Goal: Find specific page/section: Find specific page/section

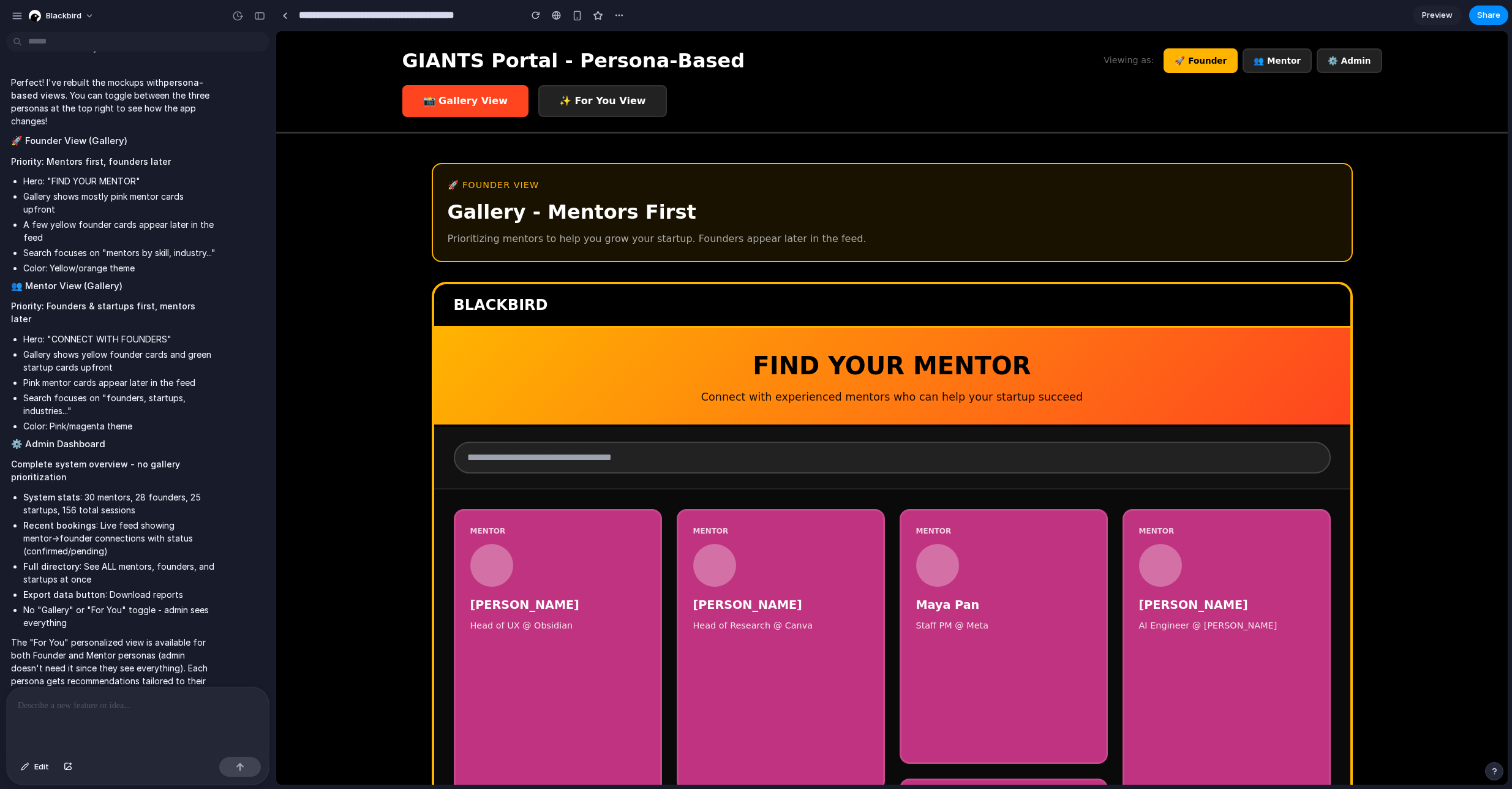
click at [1286, 57] on button "👥 Mentor" at bounding box center [1277, 61] width 69 height 24
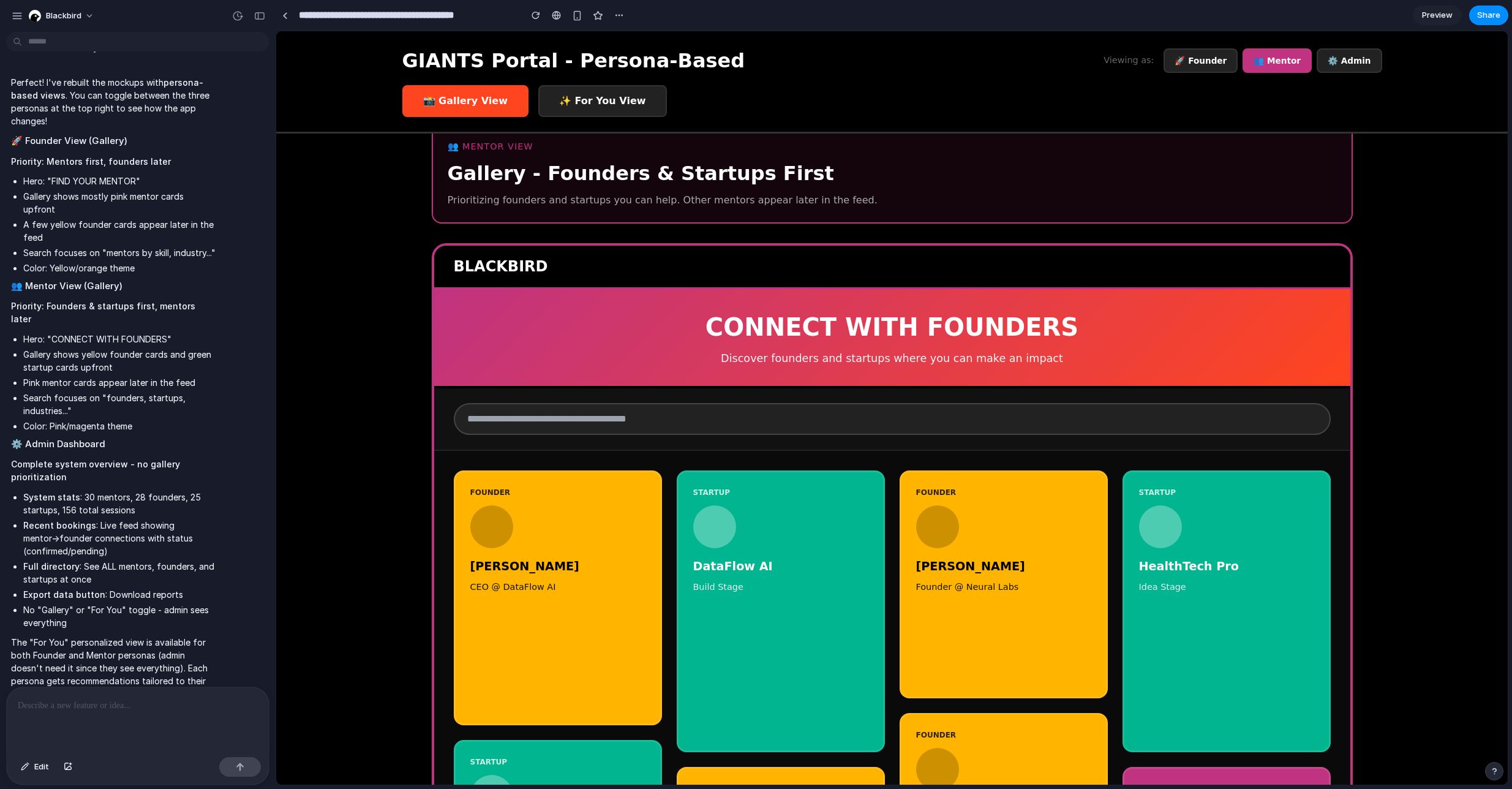
scroll to position [38, 0]
click at [1350, 63] on button "⚙️ Admin" at bounding box center [1349, 61] width 65 height 24
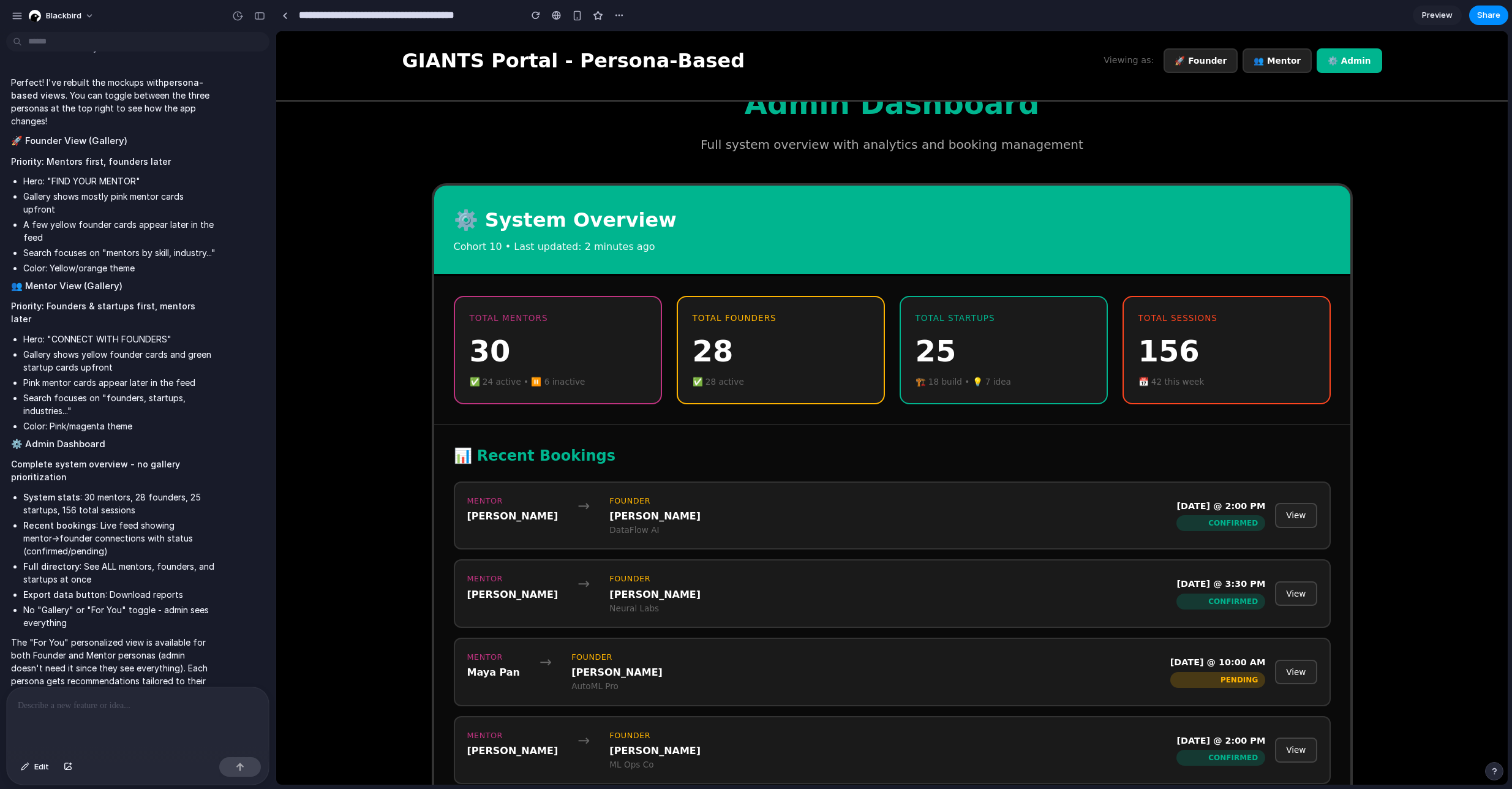
scroll to position [40, 0]
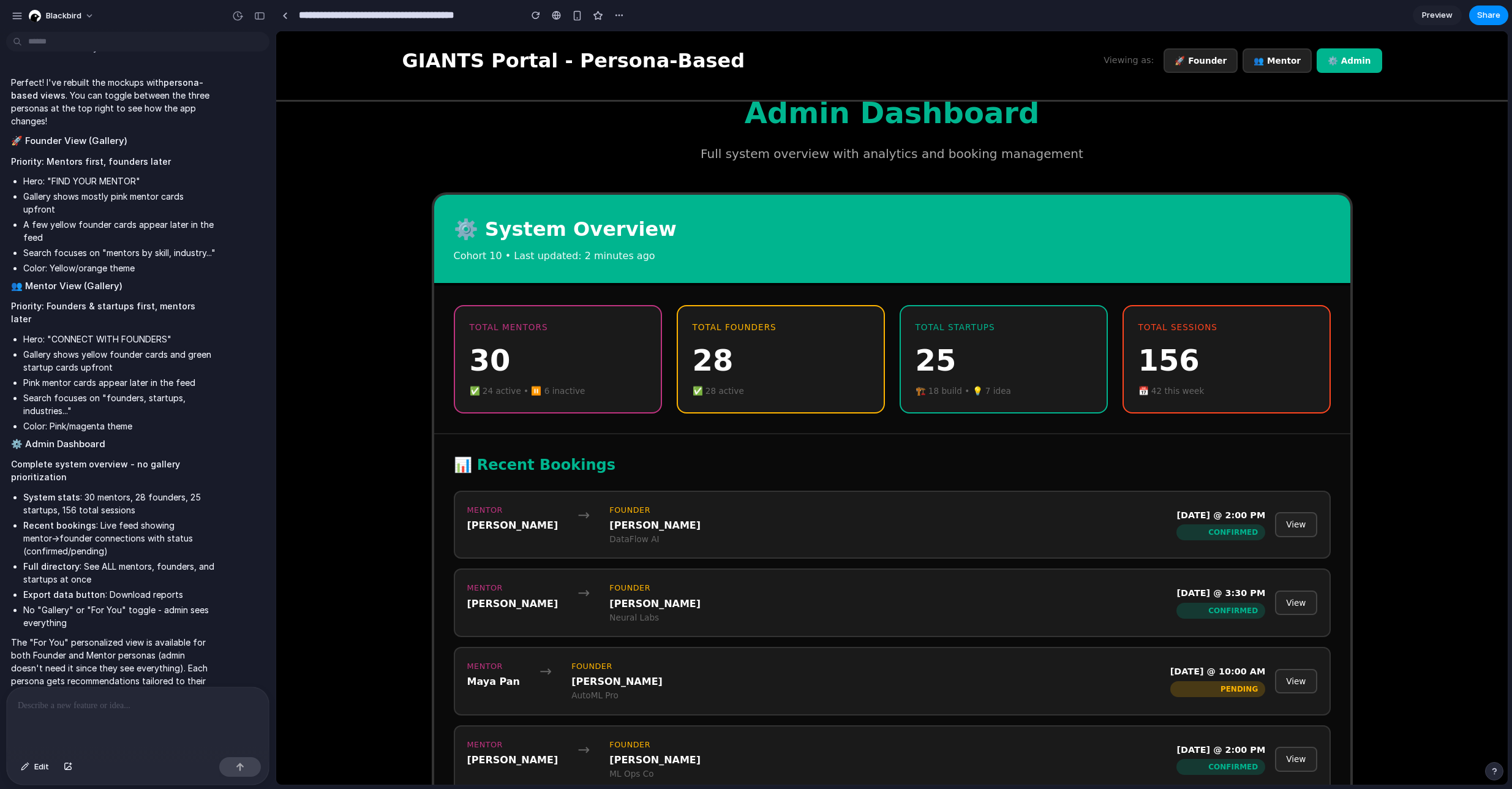
click at [1204, 42] on div "GIANTS Portal - Persona-Based Viewing as: 🚀 Founder 👥 Mentor ⚙️ Admin" at bounding box center [892, 66] width 1232 height 70
click at [1205, 54] on button "🚀 Founder" at bounding box center [1201, 61] width 74 height 24
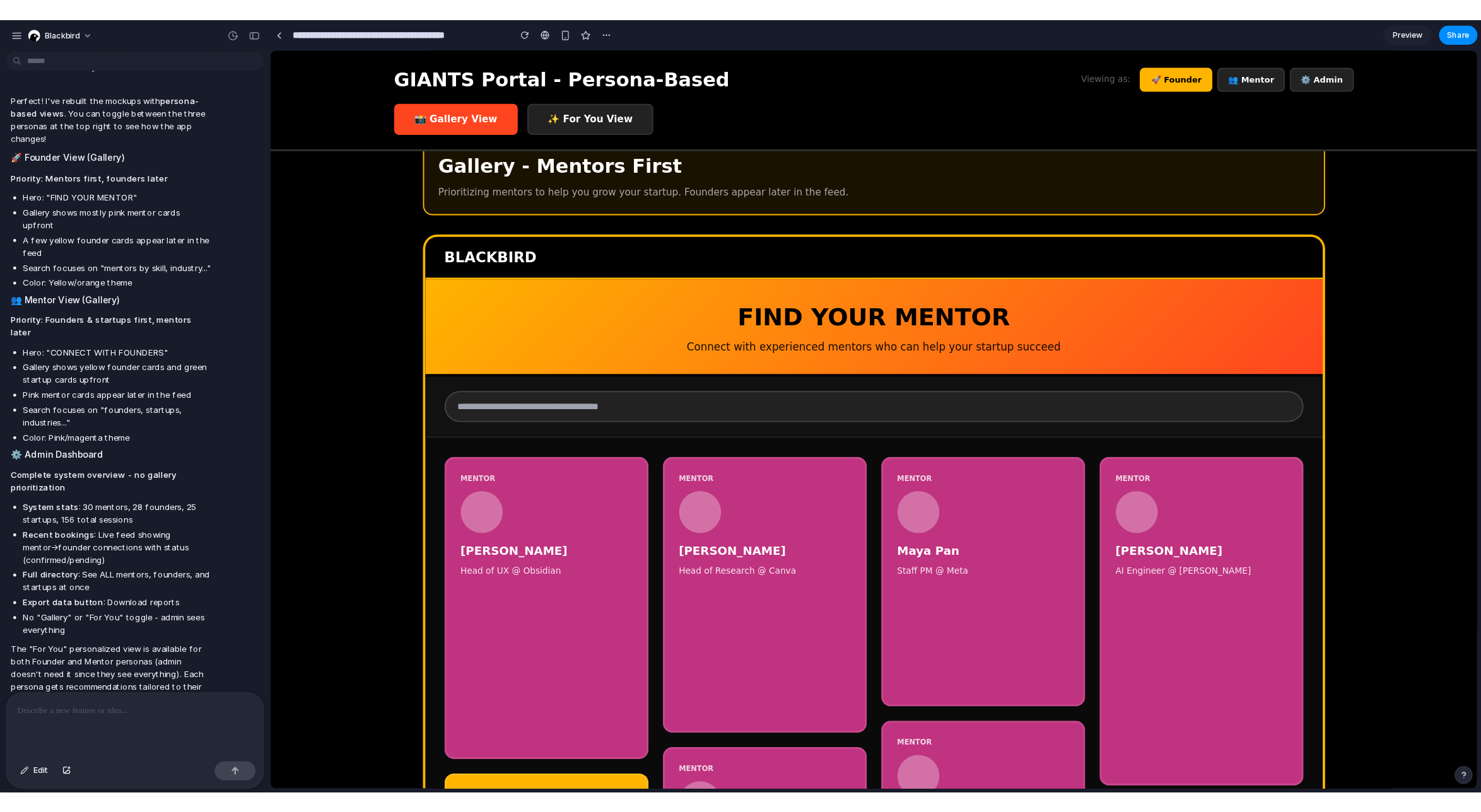
scroll to position [0, 0]
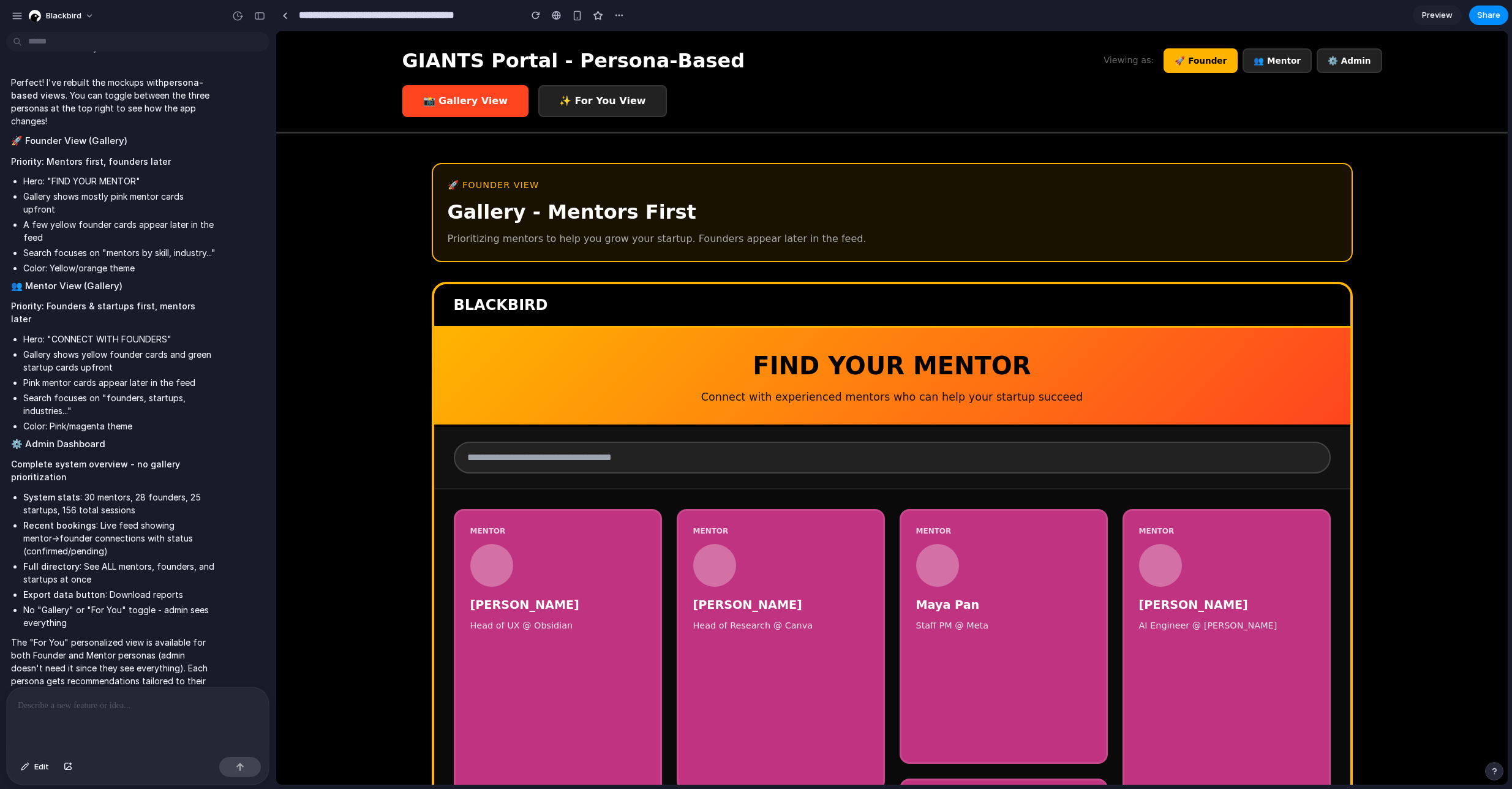
click at [580, 73] on h1 "GIANTS Portal - Persona-Based" at bounding box center [573, 61] width 343 height 30
click at [586, 92] on button "✨ For You View" at bounding box center [603, 101] width 129 height 32
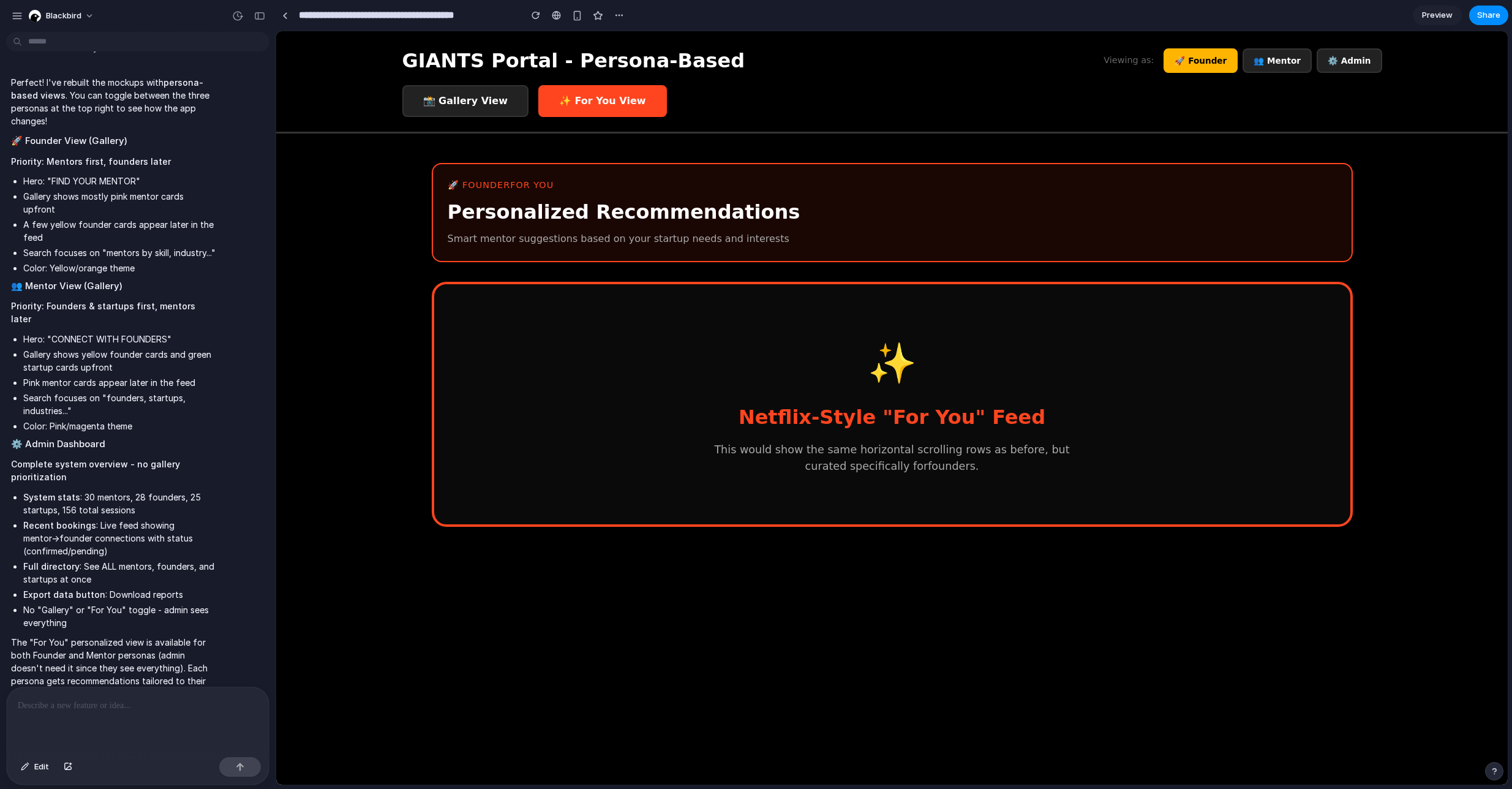
click at [1286, 62] on button "👥 Mentor" at bounding box center [1277, 61] width 69 height 24
click at [1341, 62] on button "⚙️ Admin" at bounding box center [1349, 61] width 65 height 24
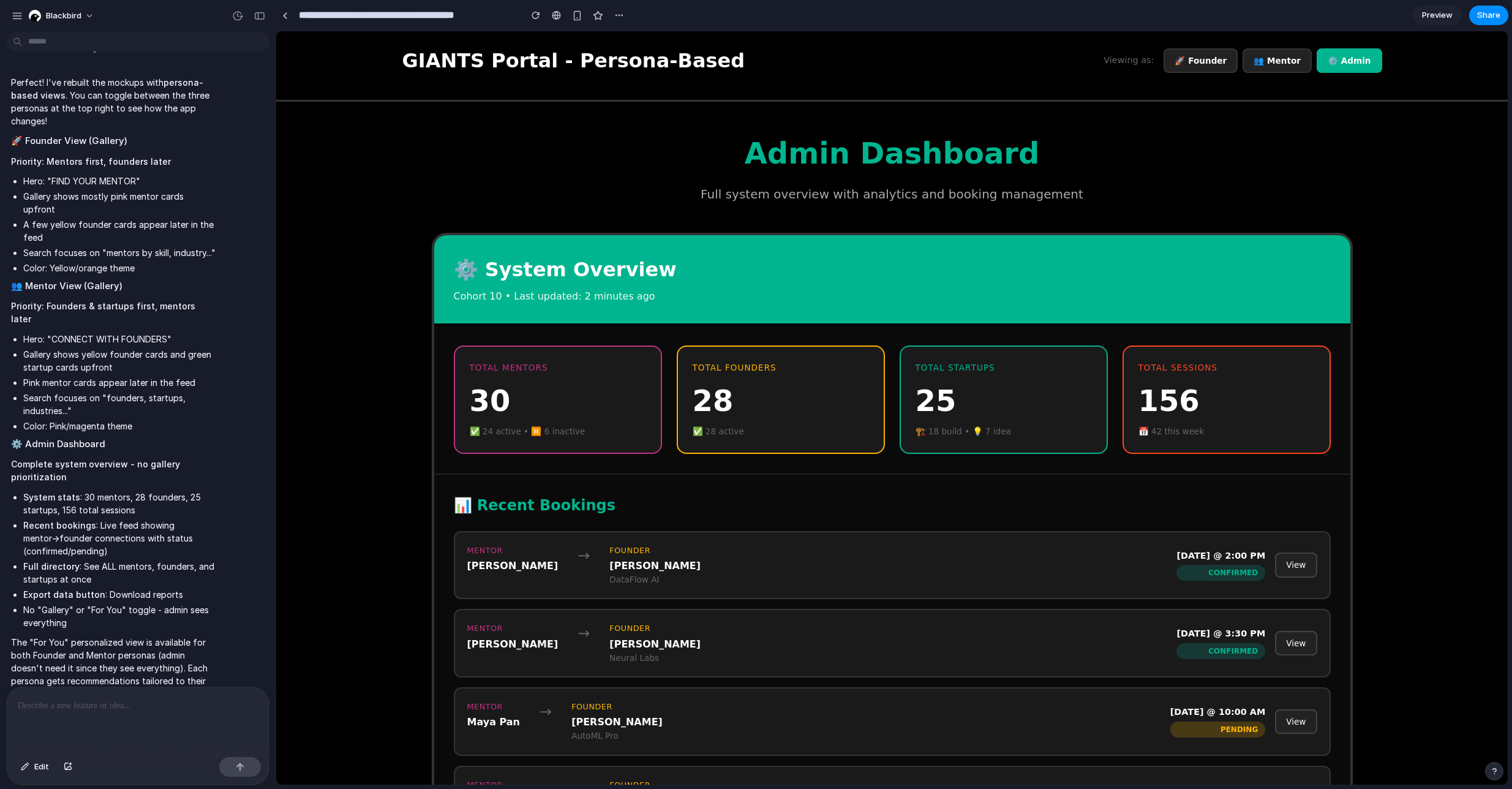
click at [1209, 63] on button "🚀 Founder" at bounding box center [1201, 61] width 74 height 24
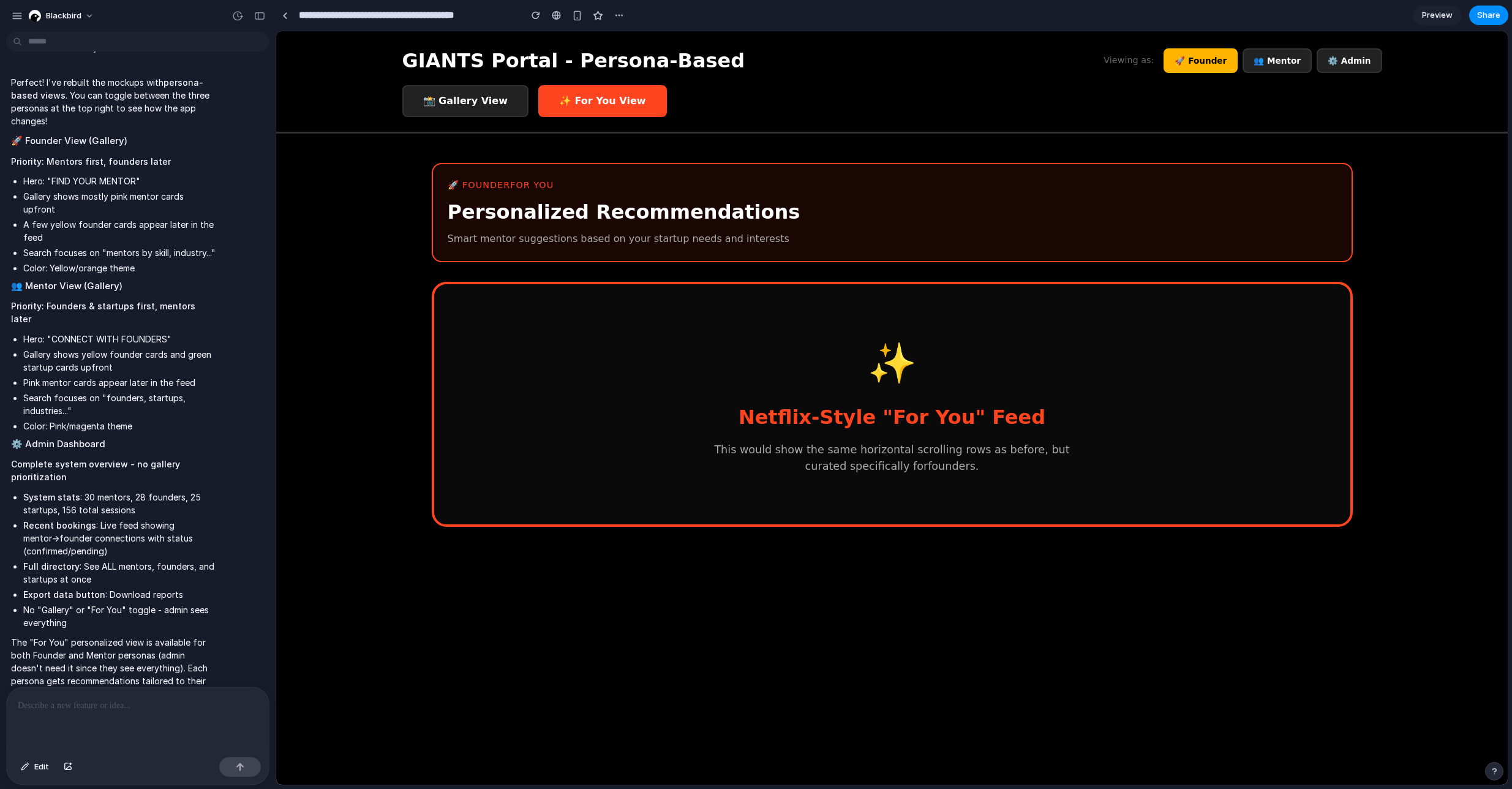
click at [949, 90] on div "📸 Gallery View ✨ For You View" at bounding box center [892, 101] width 980 height 32
